Goal: Task Accomplishment & Management: Manage account settings

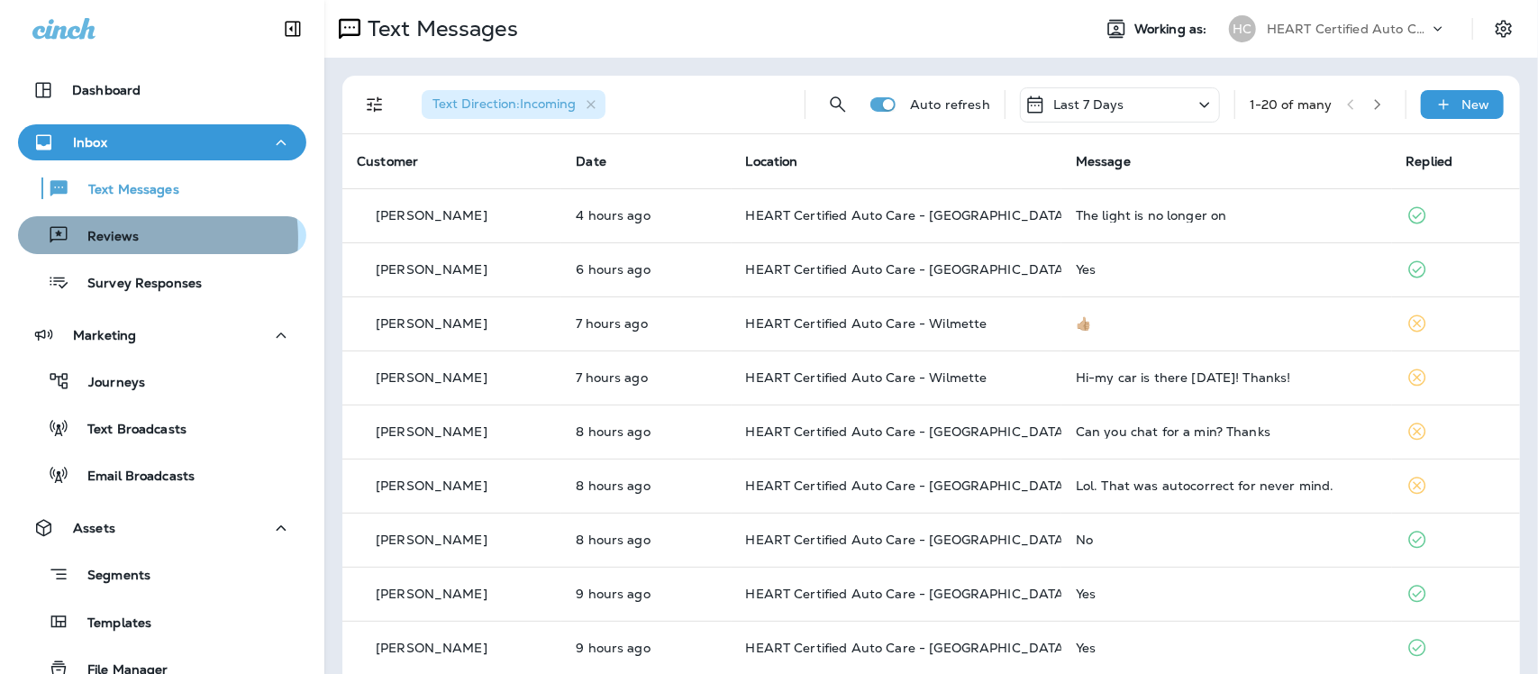
click at [124, 239] on p "Reviews" at bounding box center [103, 237] width 69 height 17
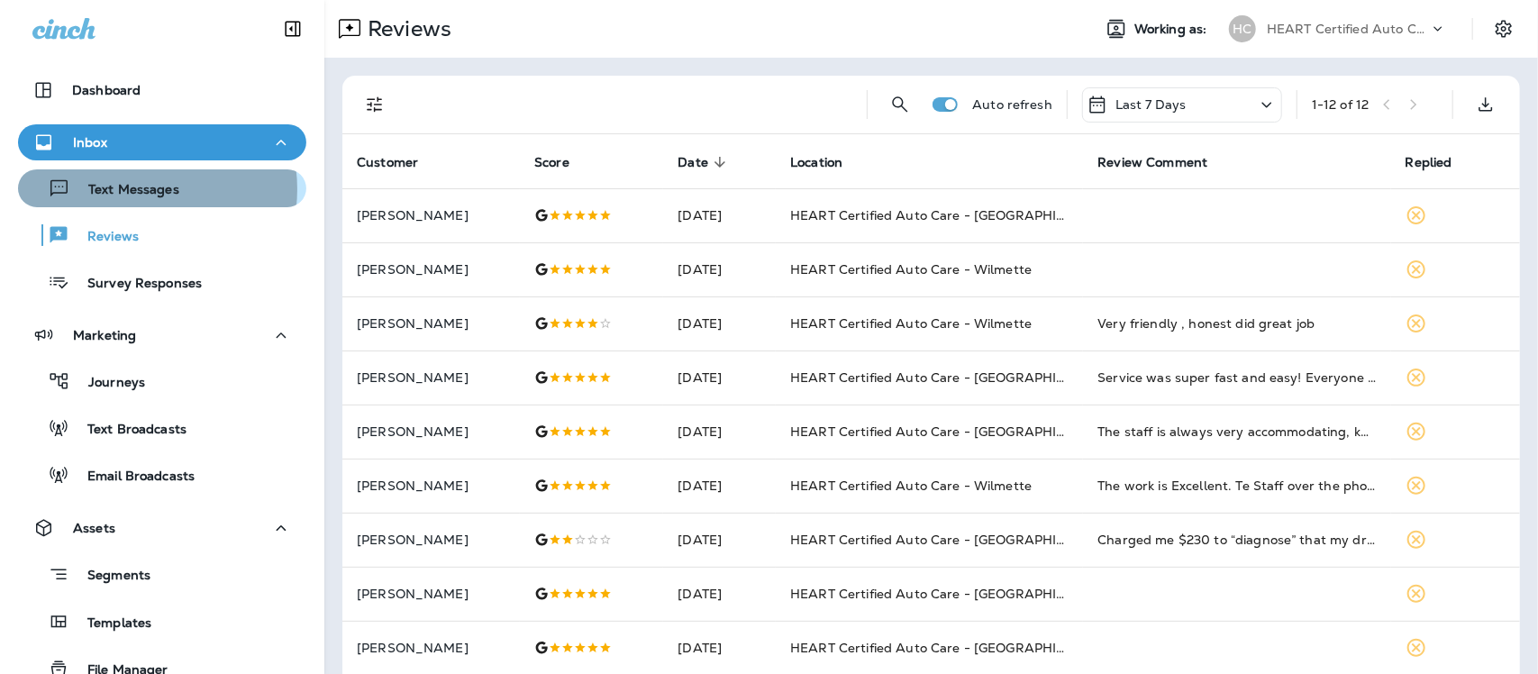
click at [127, 189] on p "Text Messages" at bounding box center [124, 190] width 109 height 17
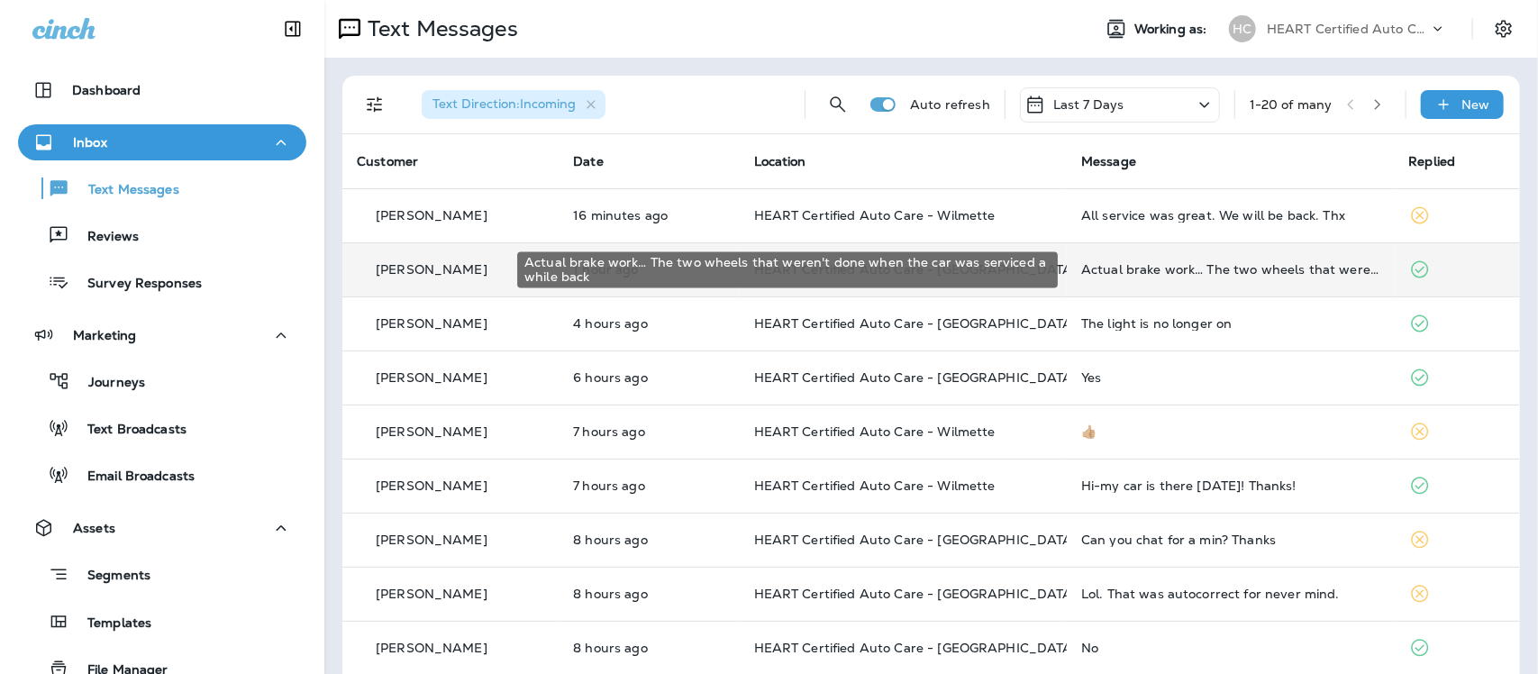
click at [1173, 264] on div "Actual brake work… The two wheels that weren't done when the car was serviced a…" at bounding box center [1230, 269] width 298 height 14
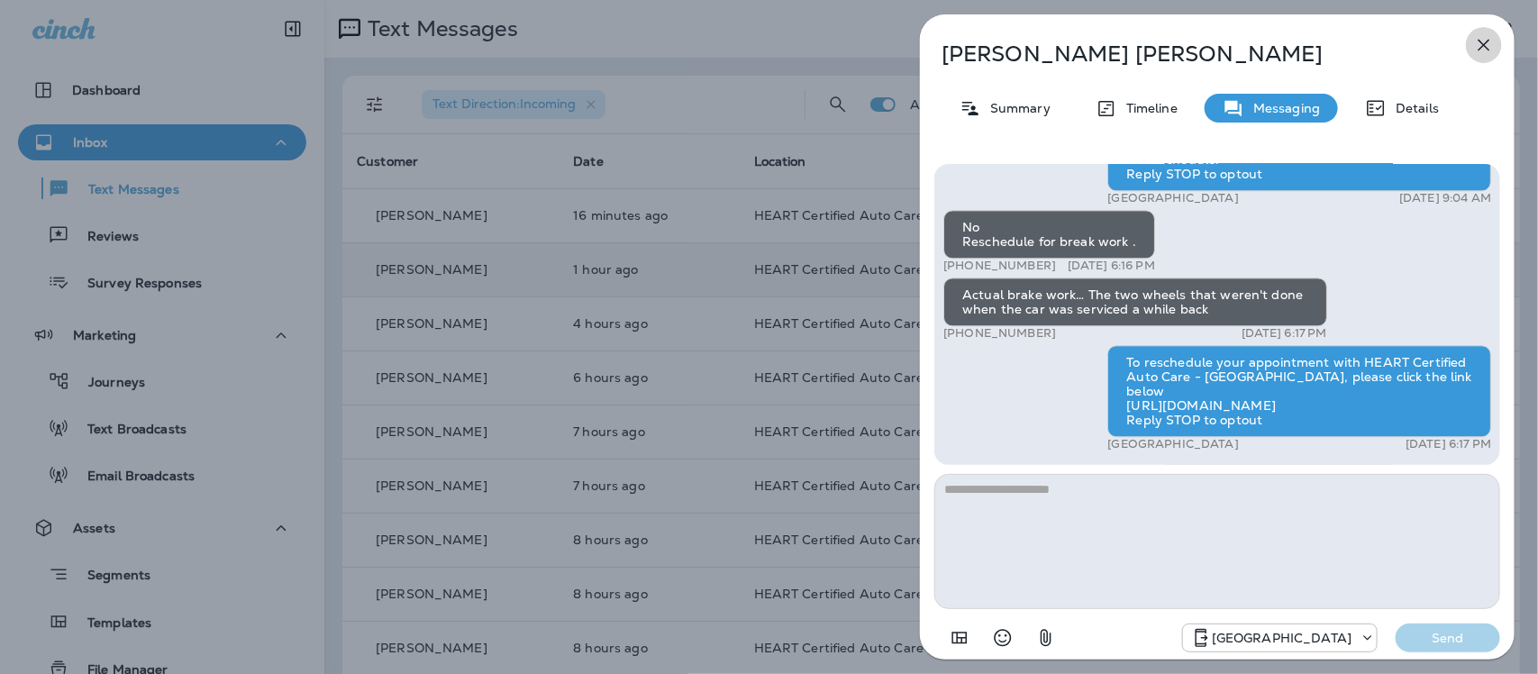
click at [1480, 45] on icon "button" at bounding box center [1484, 45] width 22 height 22
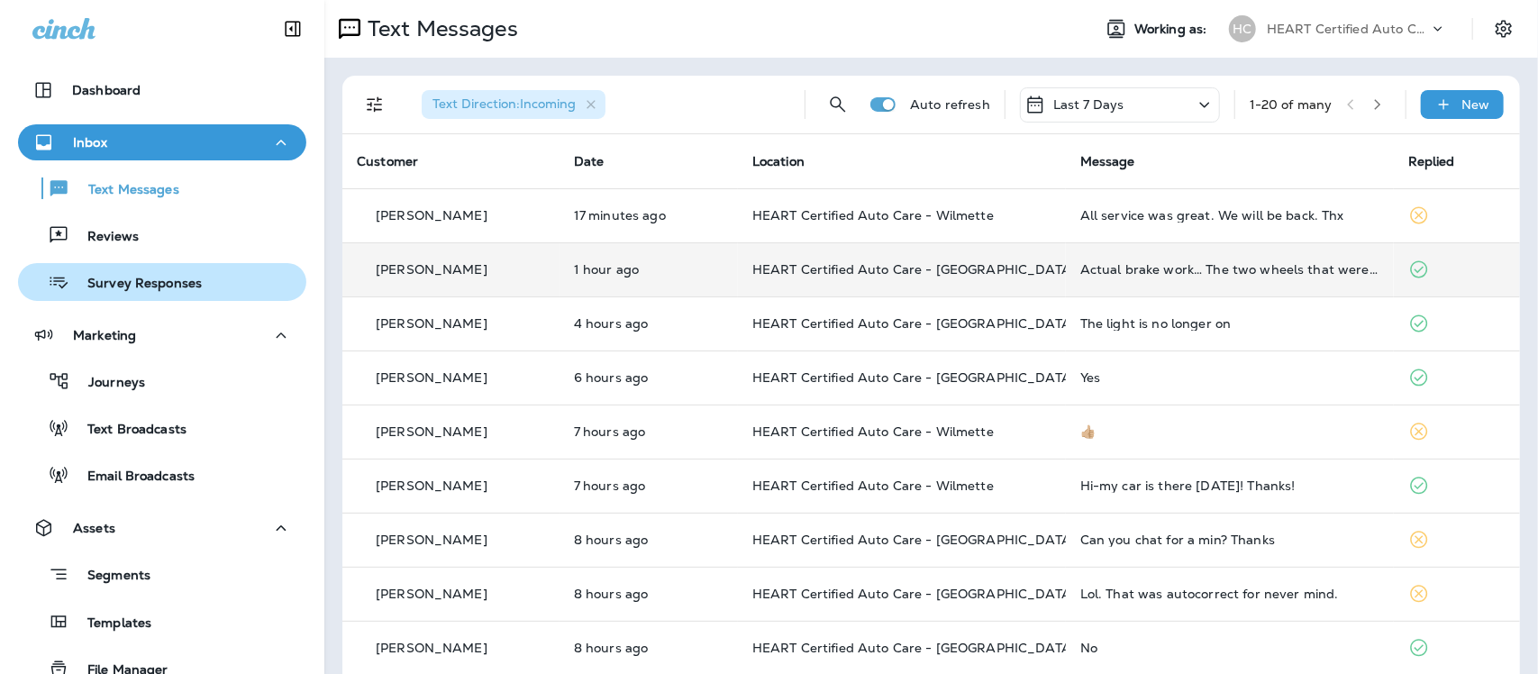
click at [117, 293] on div "Survey Responses" at bounding box center [113, 282] width 177 height 27
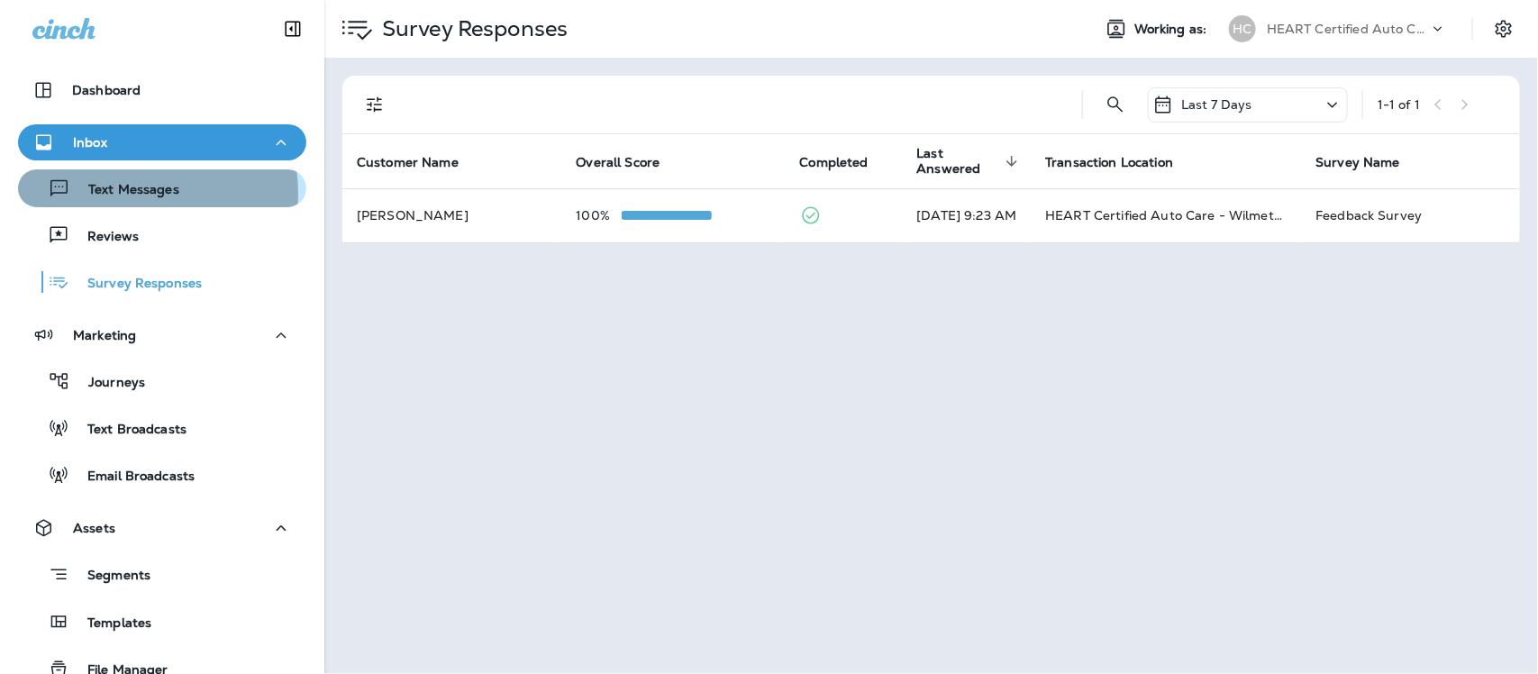
click at [109, 194] on p "Text Messages" at bounding box center [124, 190] width 109 height 17
